Goal: Navigation & Orientation: Find specific page/section

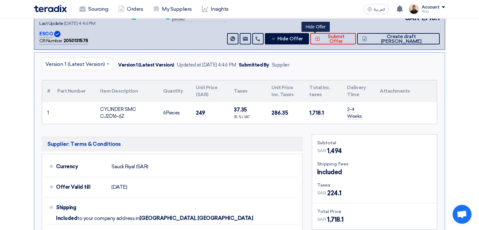
scroll to position [95, 0]
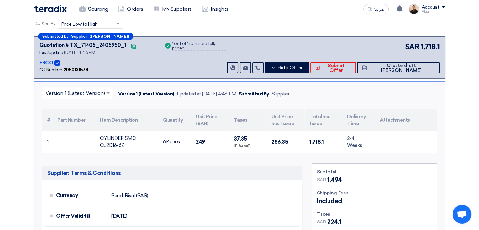
drag, startPoint x: 391, startPoint y: 143, endPoint x: 49, endPoint y: 119, distance: 343.2
click at [49, 119] on table "# Part Number Item Description Quantity Unit Price (SAR) Taxes Unit Price Inc. …" at bounding box center [239, 130] width 395 height 43
click at [53, 130] on th "Part Number" at bounding box center [73, 120] width 43 height 22
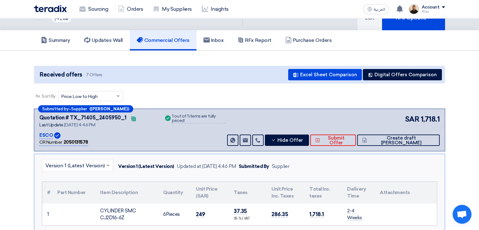
scroll to position [0, 0]
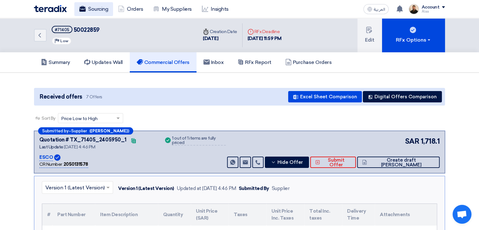
click at [97, 12] on link "Sourcing" at bounding box center [93, 9] width 39 height 14
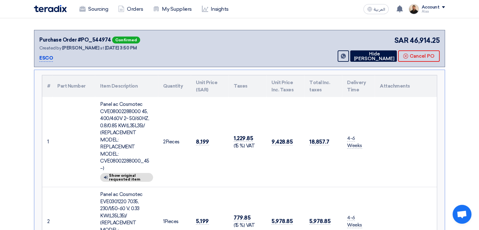
click at [125, 118] on div "Panel ac Cosmotec CVE08002288000 45, 400/460V 2~ 50/60HZ, 0.8/0.85 KW(L35L35)/ …" at bounding box center [126, 136] width 53 height 71
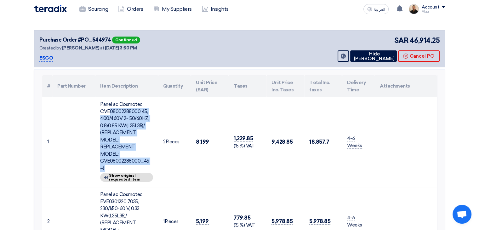
click at [125, 118] on div "Panel ac Cosmotec CVE08002288000 45, 400/460V 2~ 50/60HZ, 0.8/0.85 KW(L35L35)/ …" at bounding box center [126, 136] width 53 height 71
click at [353, 54] on icon at bounding box center [353, 56] width 0 height 5
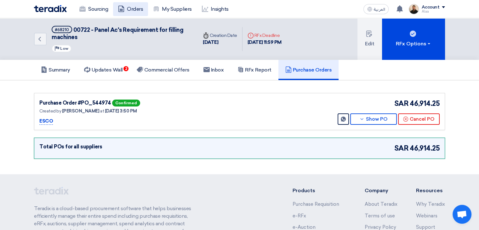
click at [136, 8] on link "Orders" at bounding box center [130, 9] width 35 height 14
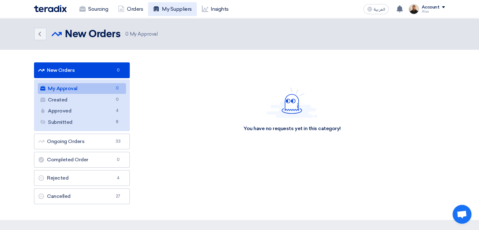
click at [187, 10] on link "My Suppliers" at bounding box center [172, 9] width 49 height 14
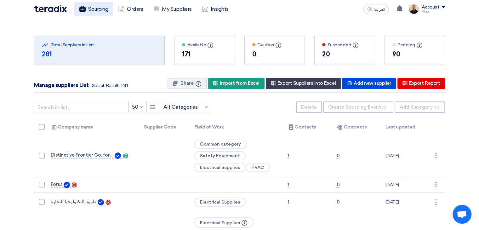
click at [95, 7] on link "Sourcing" at bounding box center [93, 9] width 39 height 14
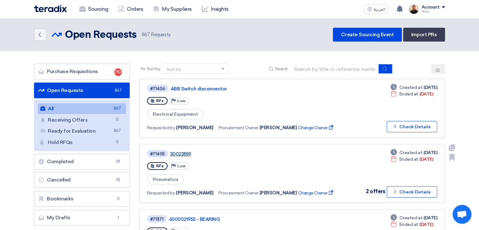
click at [182, 152] on link "50022859" at bounding box center [250, 154] width 158 height 6
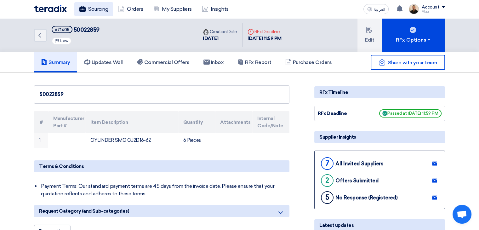
click at [103, 12] on link "Sourcing" at bounding box center [93, 9] width 39 height 14
